Goal: Navigation & Orientation: Find specific page/section

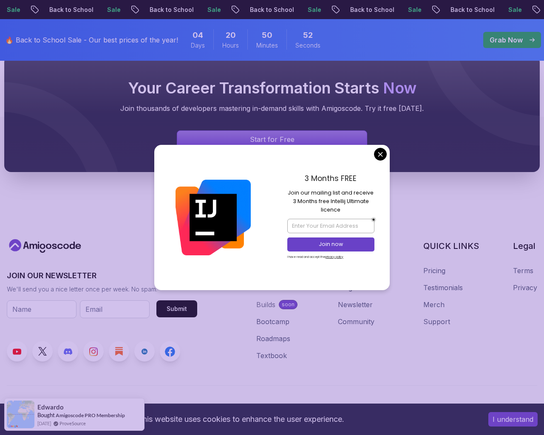
scroll to position [3185, 0]
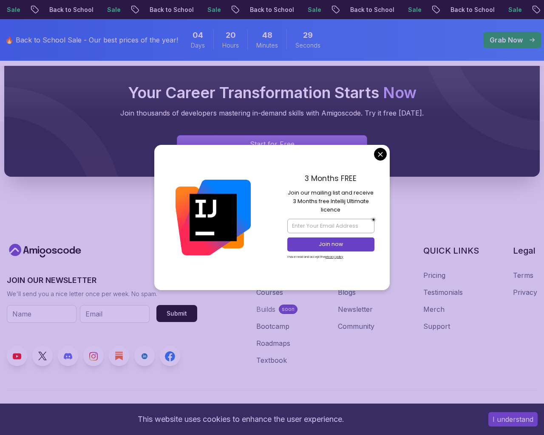
scroll to position [4101, 0]
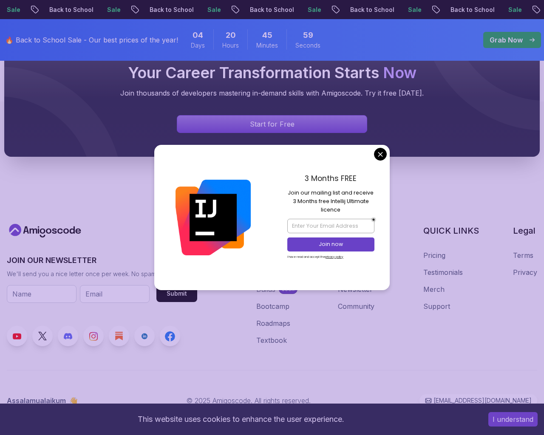
scroll to position [542, 0]
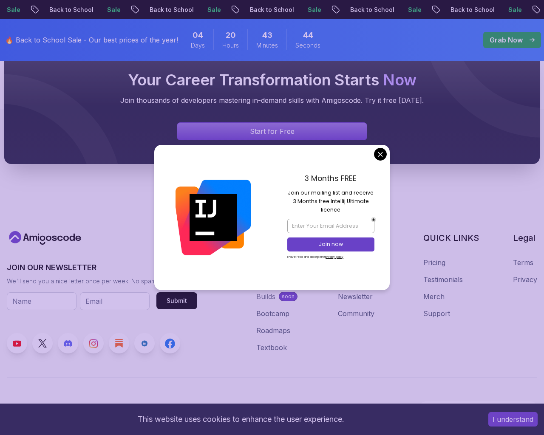
scroll to position [3185, 0]
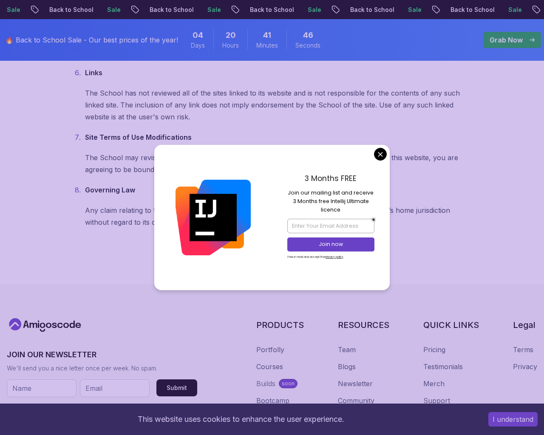
scroll to position [769, 0]
